Goal: Task Accomplishment & Management: Use online tool/utility

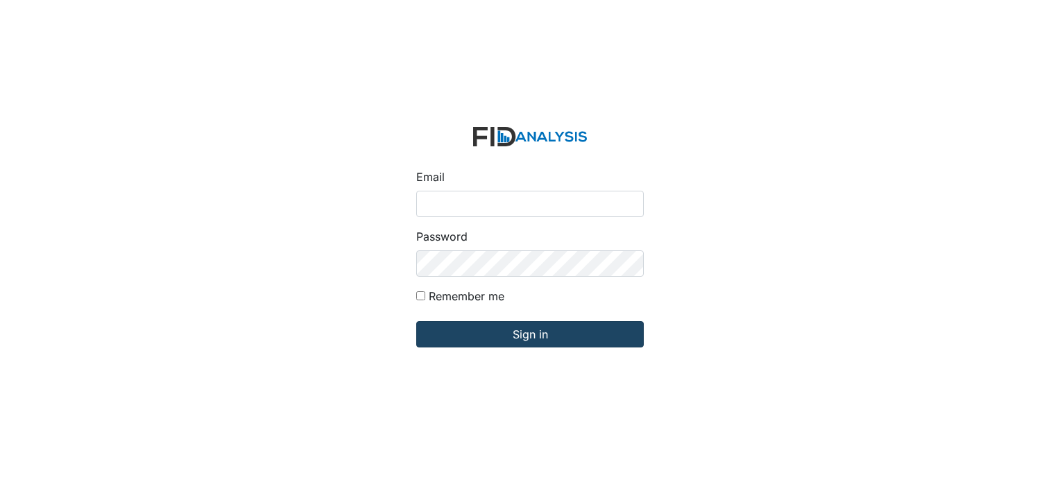
type input "[EMAIL_ADDRESS][DOMAIN_NAME]"
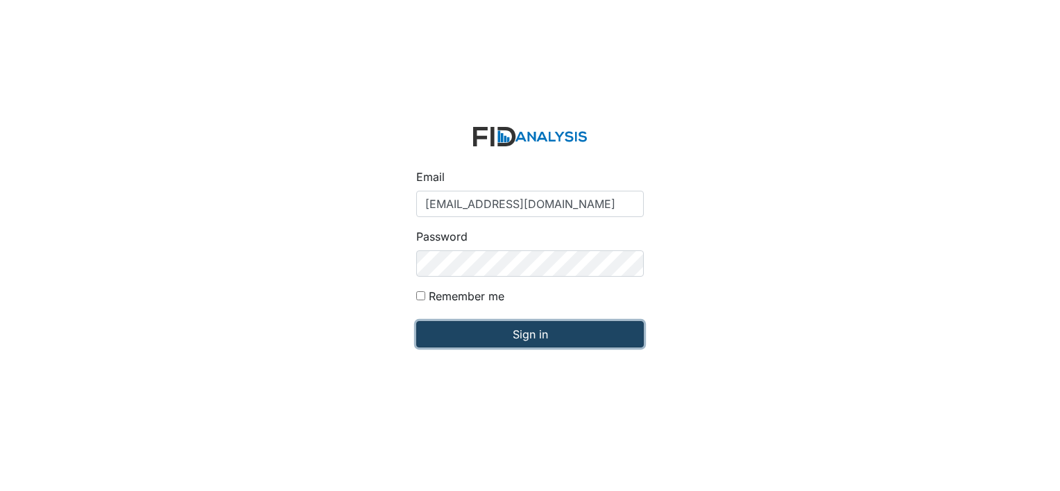
click at [521, 327] on input "Sign in" at bounding box center [529, 334] width 227 height 26
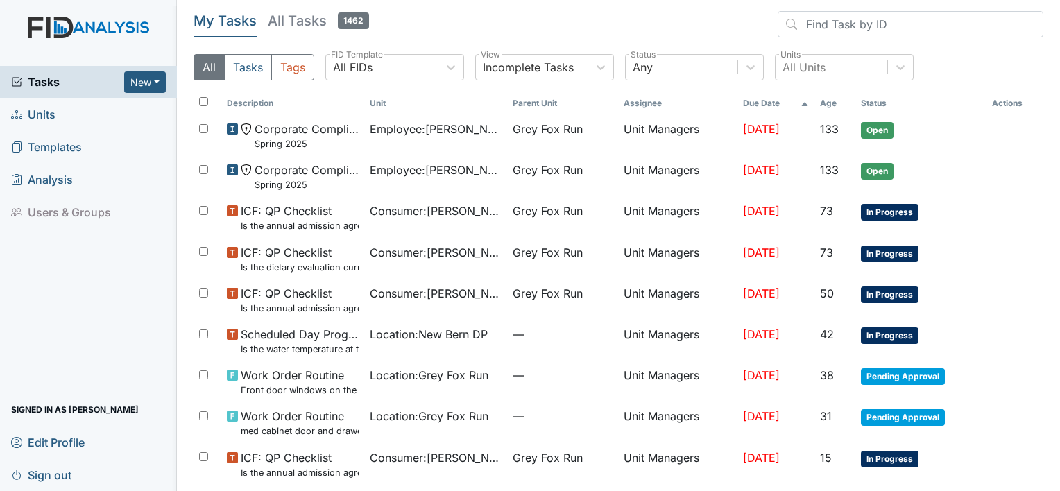
click at [34, 111] on span "Units" at bounding box center [33, 114] width 44 height 21
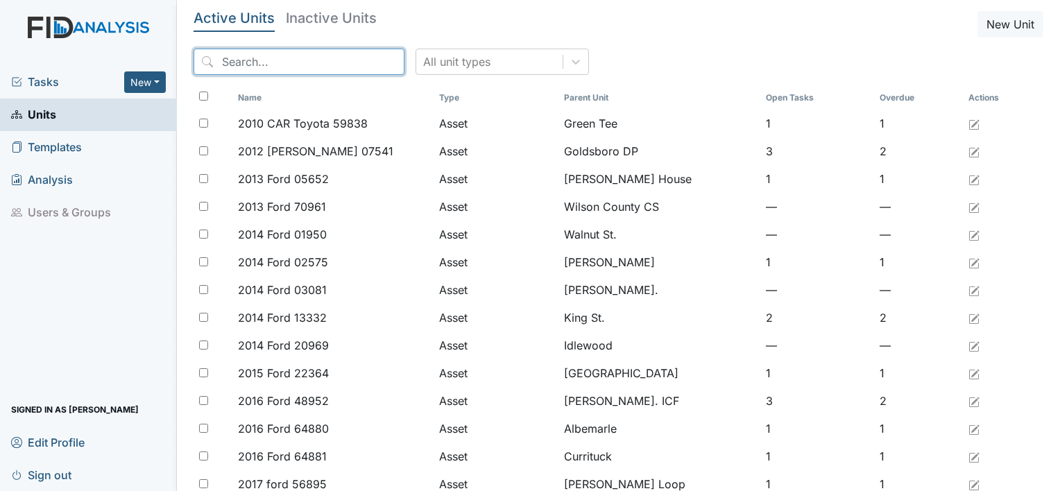
click at [241, 57] on input "search" at bounding box center [298, 62] width 211 height 26
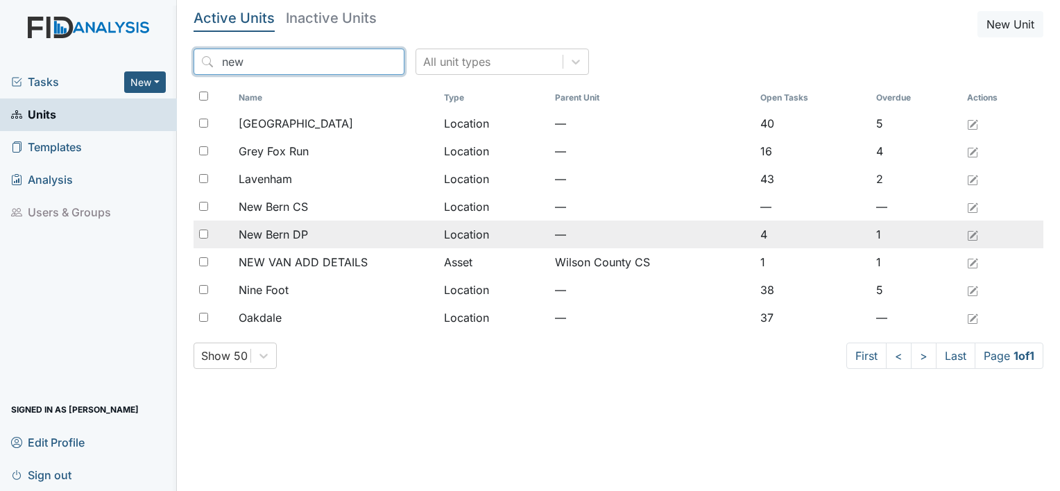
type input "new"
click at [302, 234] on span "New Bern DP" at bounding box center [273, 234] width 69 height 17
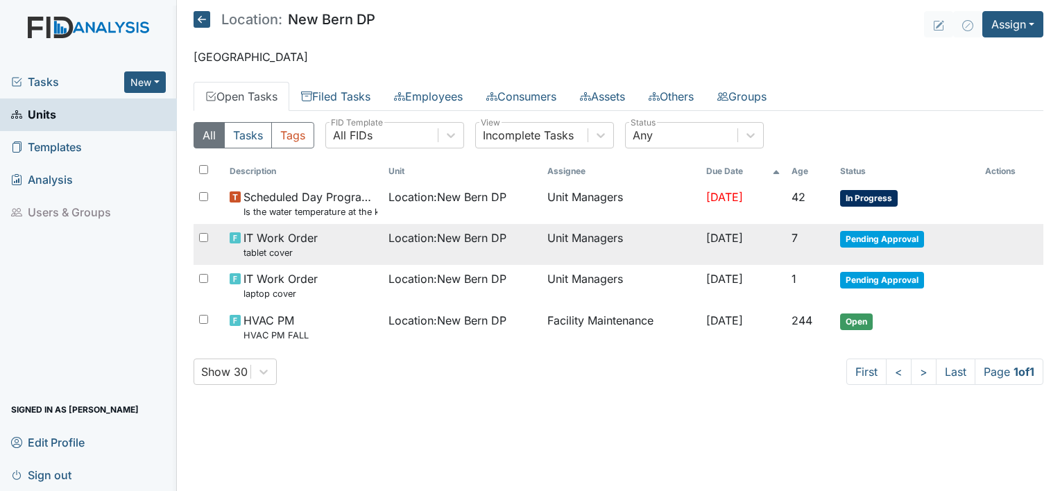
click at [865, 238] on span "Pending Approval" at bounding box center [882, 239] width 84 height 17
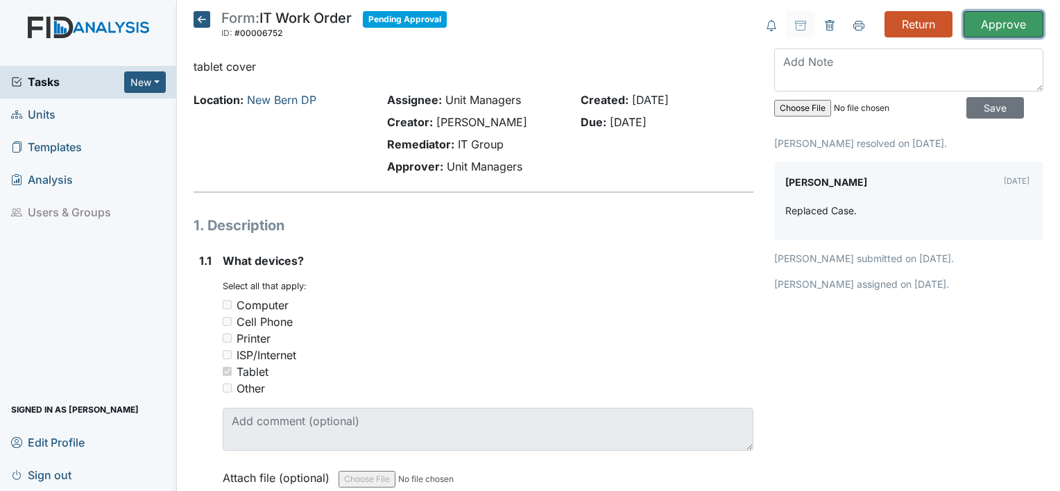
click at [974, 24] on input "Approve" at bounding box center [1003, 24] width 80 height 26
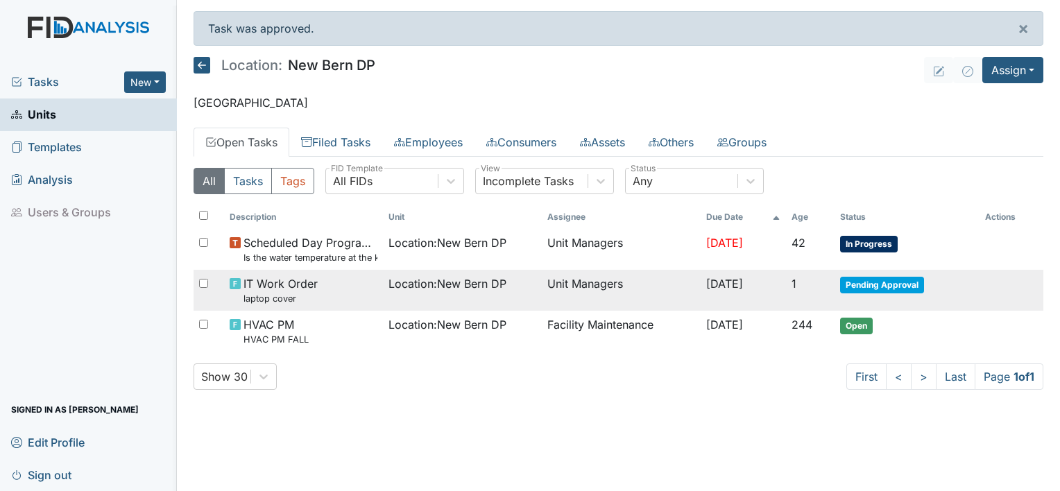
click at [876, 282] on span "Pending Approval" at bounding box center [882, 285] width 84 height 17
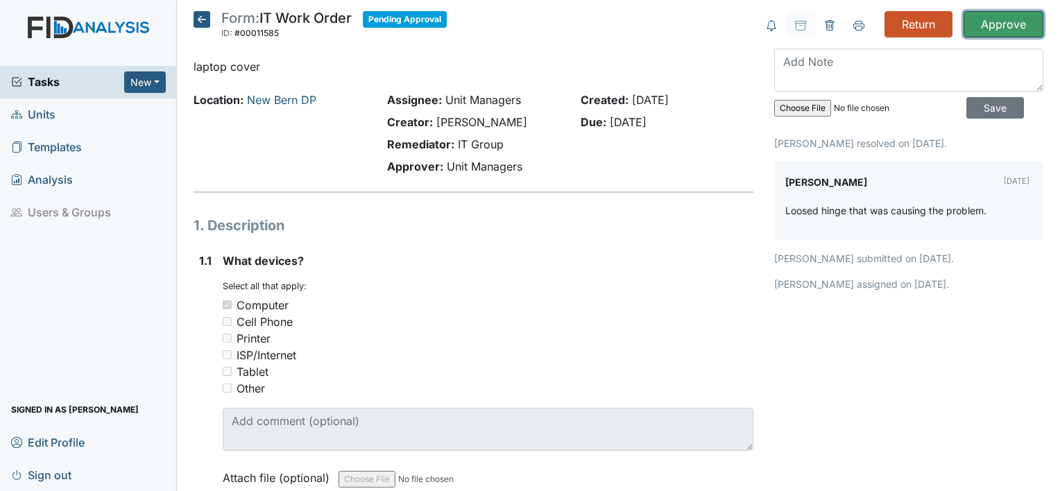
click at [987, 25] on input "Approve" at bounding box center [1003, 24] width 80 height 26
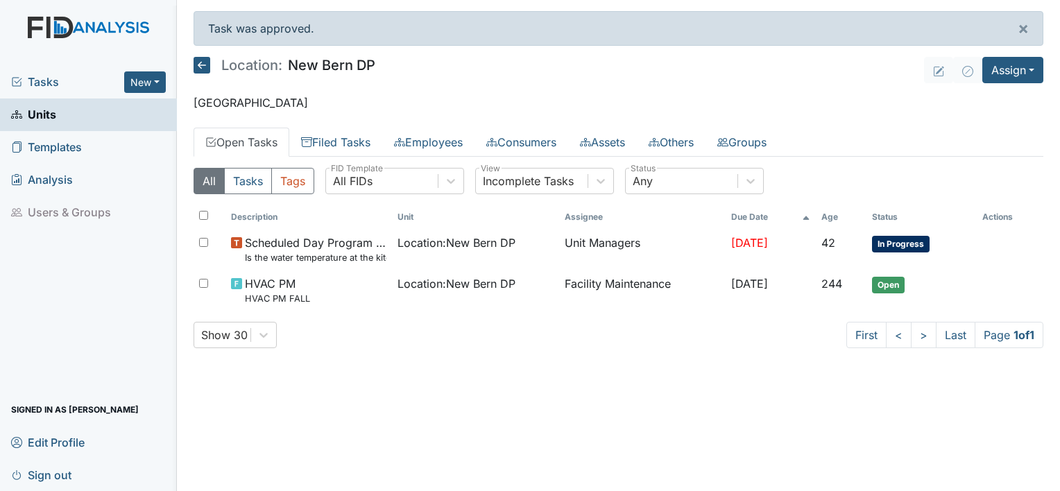
click at [45, 472] on span "Sign out" at bounding box center [41, 474] width 60 height 21
